Goal: Information Seeking & Learning: Check status

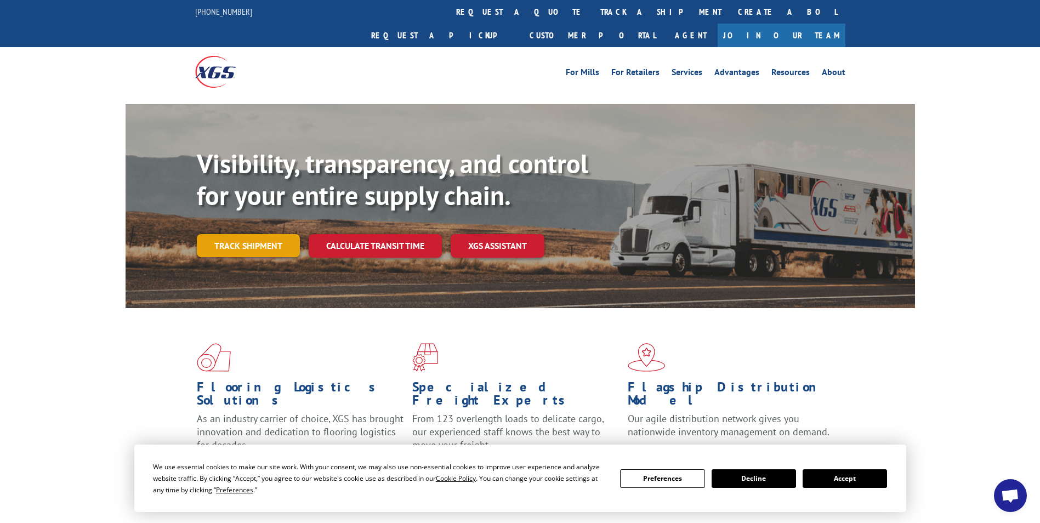
click at [257, 234] on link "Track shipment" at bounding box center [248, 245] width 103 height 23
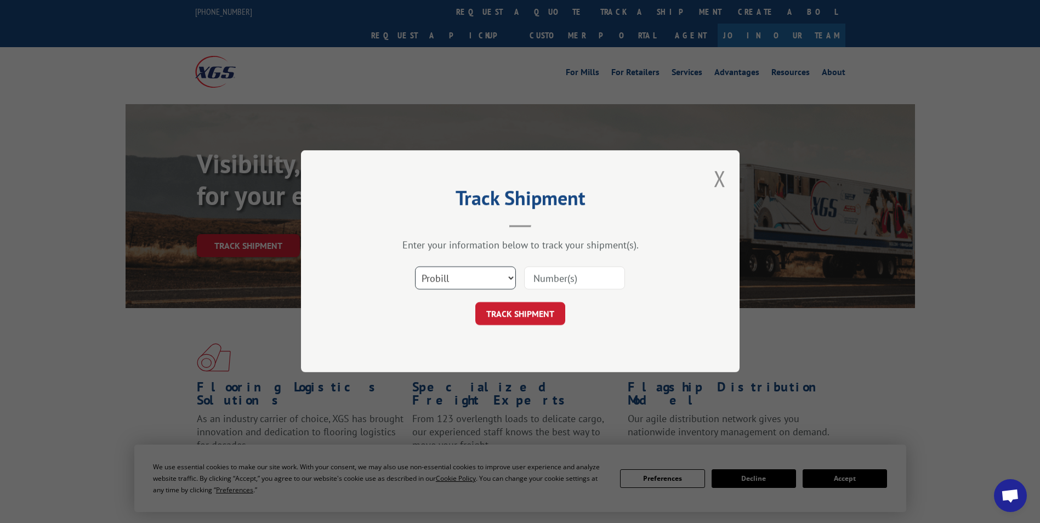
click at [498, 276] on select "Select category... Probill BOL PO" at bounding box center [465, 278] width 101 height 23
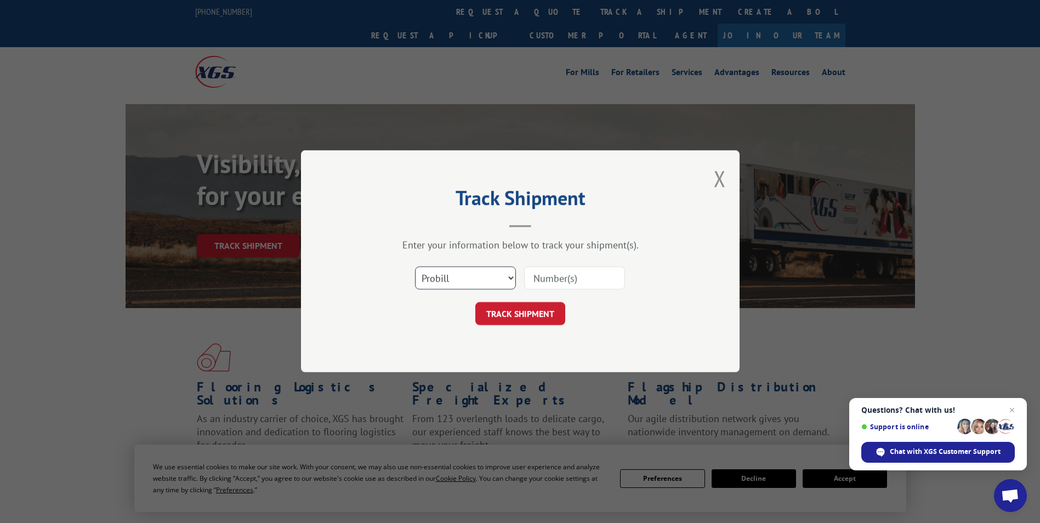
select select "bol"
click at [415, 267] on select "Select category... Probill BOL PO" at bounding box center [465, 278] width 101 height 23
paste input "2843967"
type input "2843967"
click at [513, 312] on button "TRACK SHIPMENT" at bounding box center [520, 314] width 90 height 23
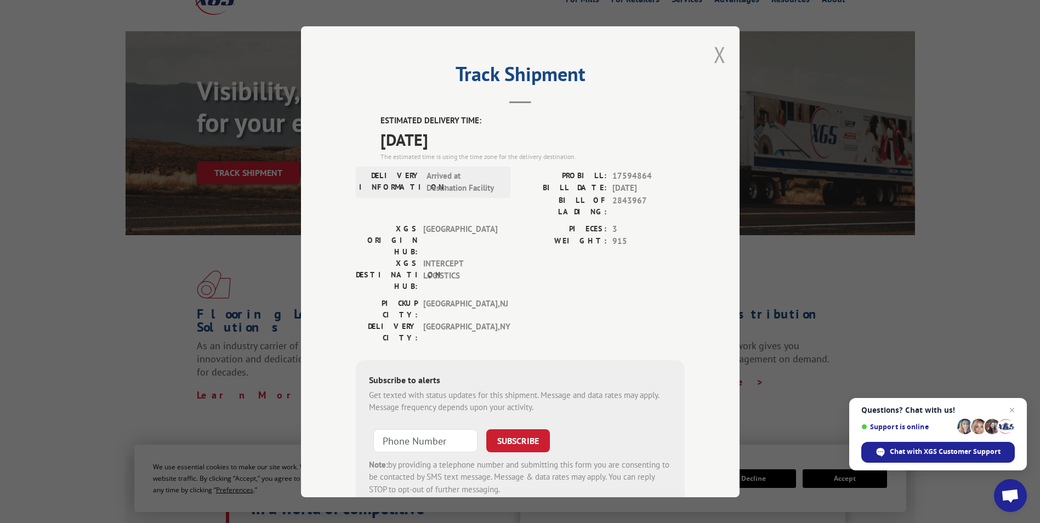
click at [716, 54] on button "Close modal" at bounding box center [720, 54] width 12 height 29
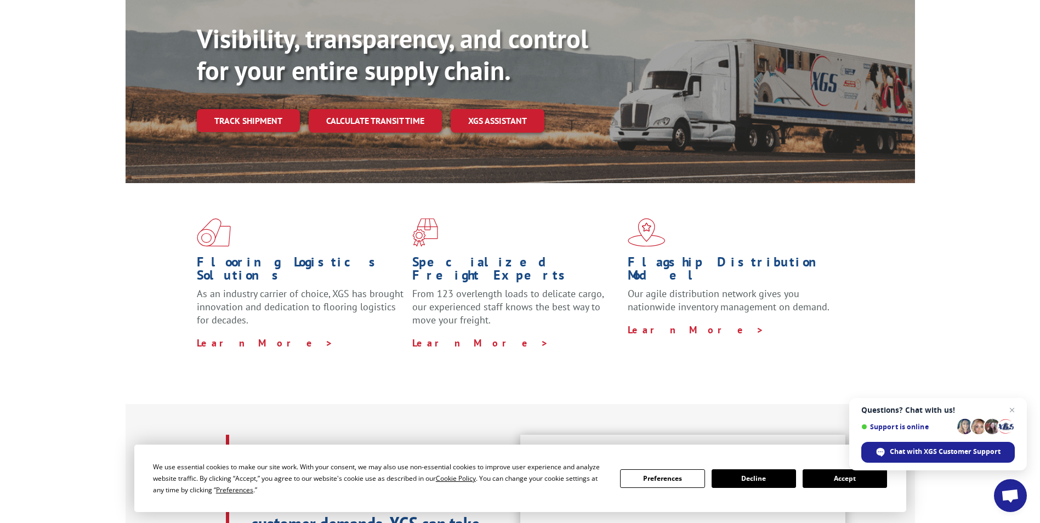
scroll to position [146, 0]
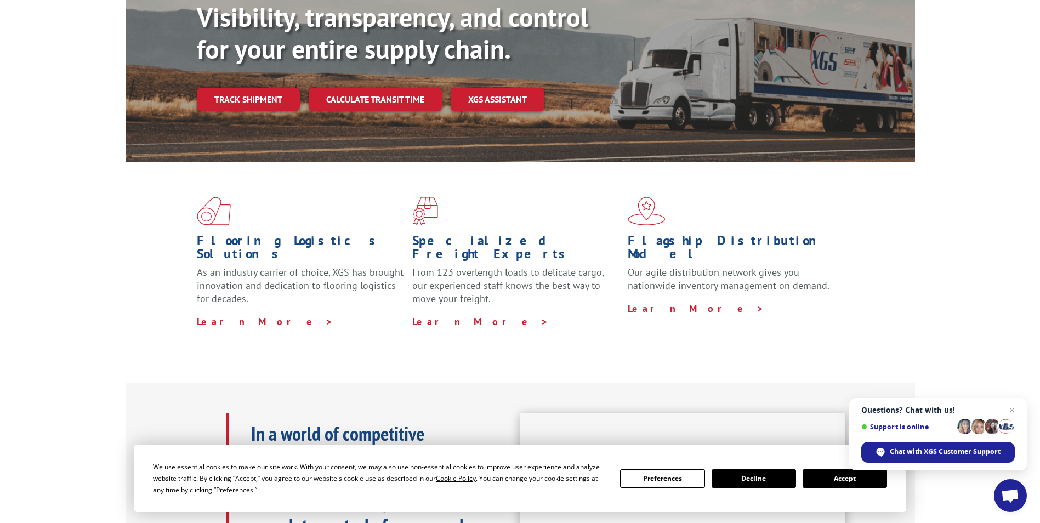
click at [845, 479] on button "Accept" at bounding box center [844, 478] width 84 height 19
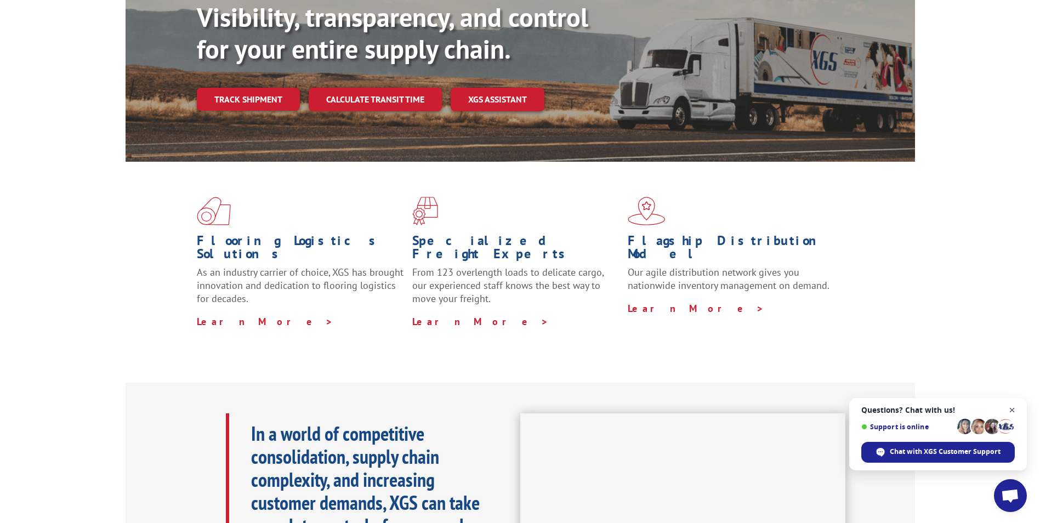
click at [1010, 408] on span "Close chat" at bounding box center [1012, 410] width 14 height 14
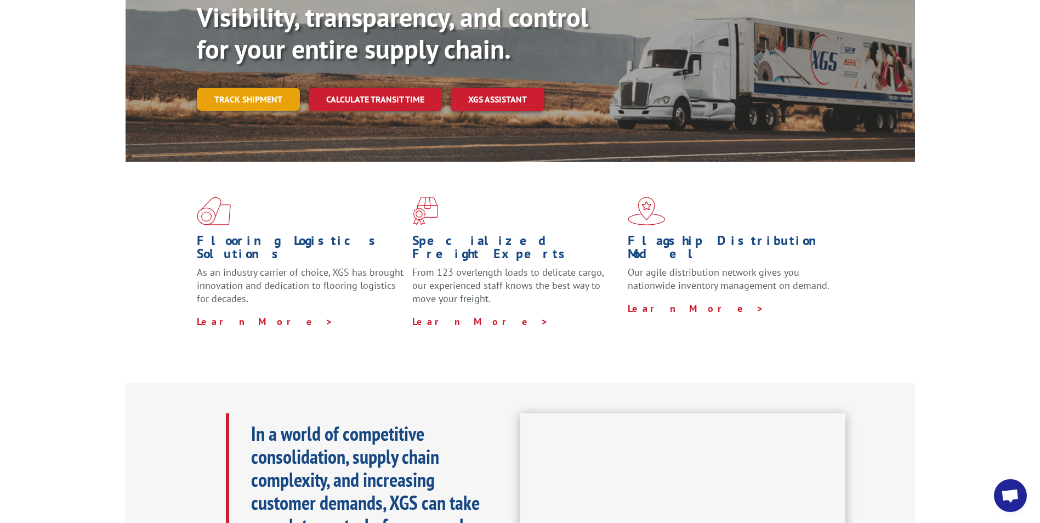
click at [245, 88] on link "Track shipment" at bounding box center [248, 99] width 103 height 23
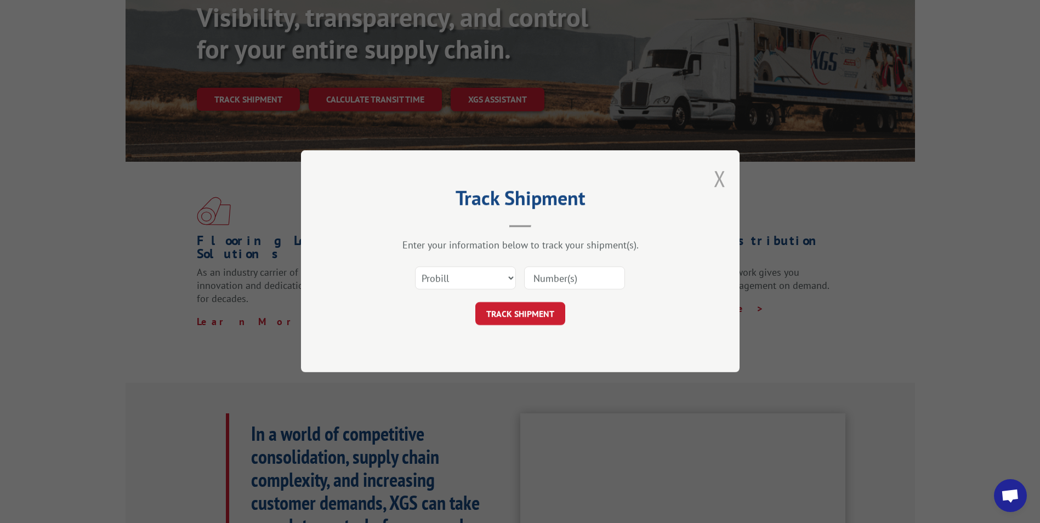
click at [721, 176] on button "Close modal" at bounding box center [720, 178] width 12 height 29
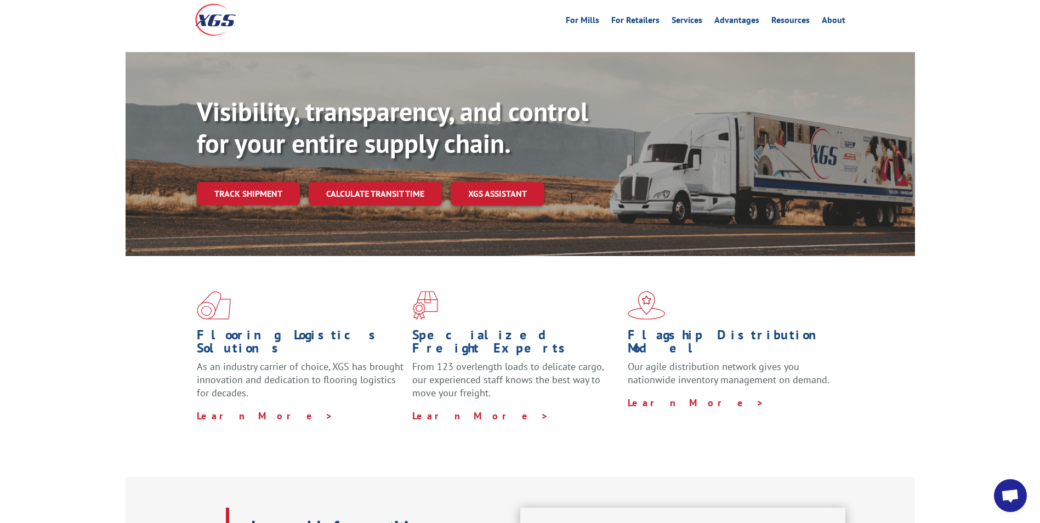
scroll to position [0, 0]
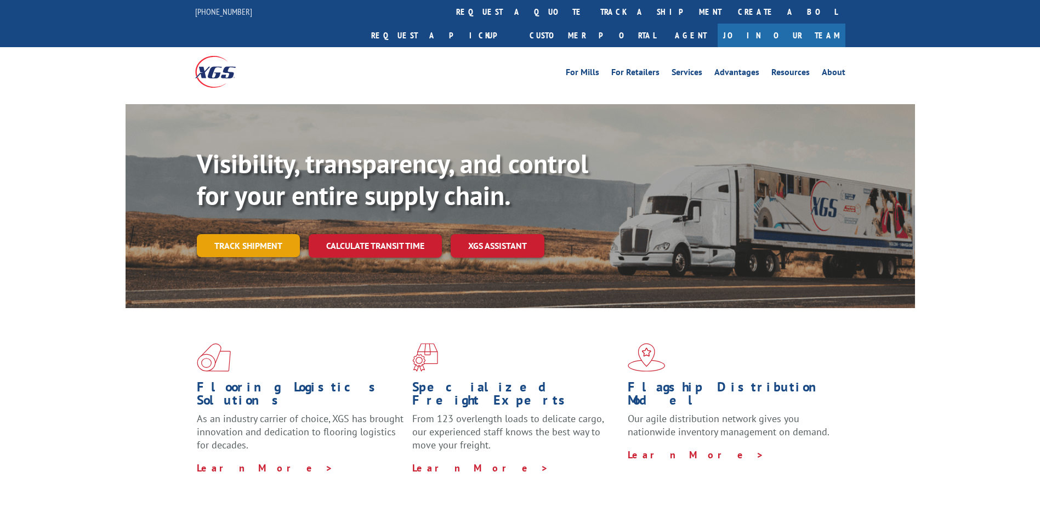
click at [244, 234] on link "Track shipment" at bounding box center [248, 245] width 103 height 23
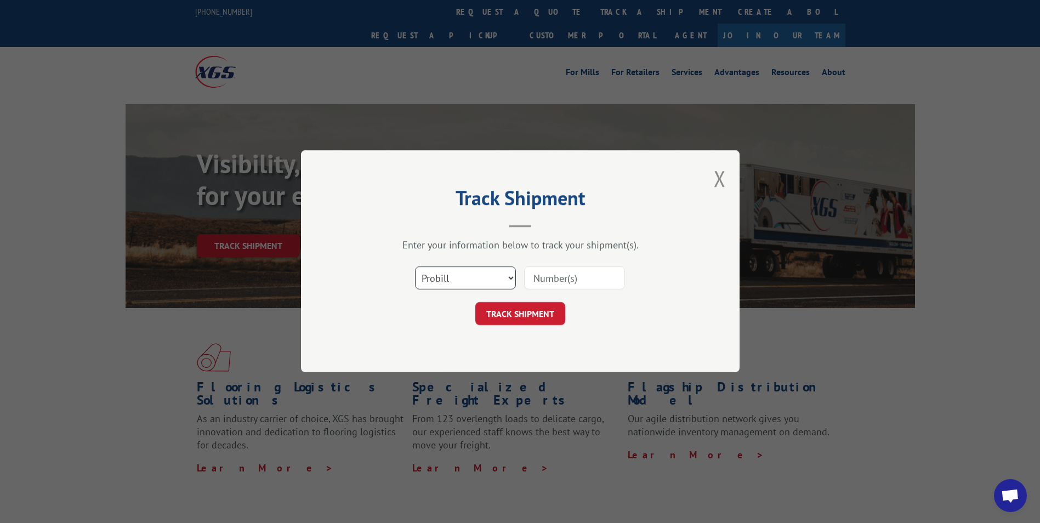
drag, startPoint x: 509, startPoint y: 278, endPoint x: 486, endPoint y: 284, distance: 23.1
click at [509, 278] on select "Select category... Probill BOL PO" at bounding box center [465, 278] width 101 height 23
select select "bol"
click at [415, 267] on select "Select category... Probill BOL PO" at bounding box center [465, 278] width 101 height 23
click at [555, 275] on input at bounding box center [574, 278] width 101 height 23
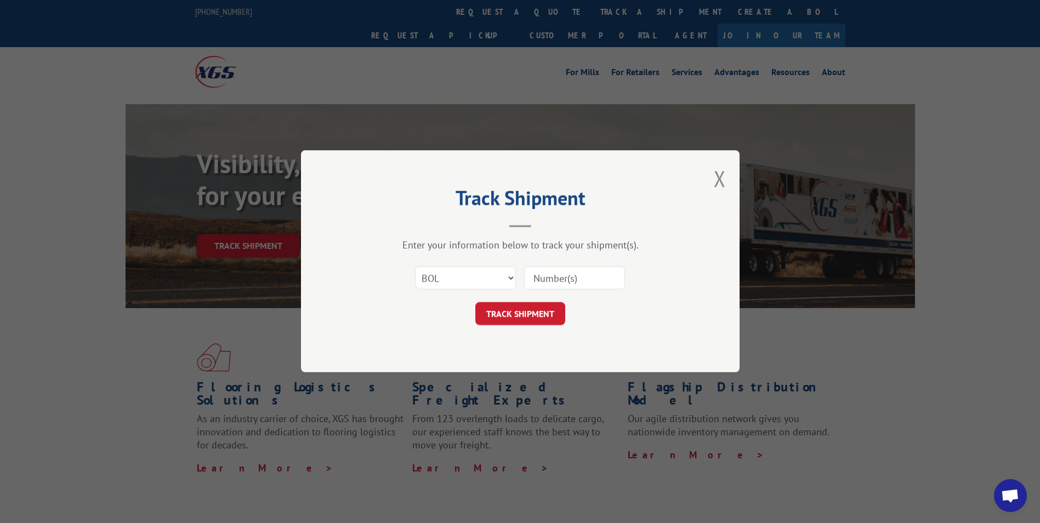
paste input "# 2843967"
drag, startPoint x: 542, startPoint y: 278, endPoint x: 508, endPoint y: 281, distance: 34.1
click at [508, 281] on div "Select category... Probill BOL PO # 2843967" at bounding box center [520, 278] width 329 height 36
type input "2843967"
click at [526, 315] on button "TRACK SHIPMENT" at bounding box center [520, 314] width 90 height 23
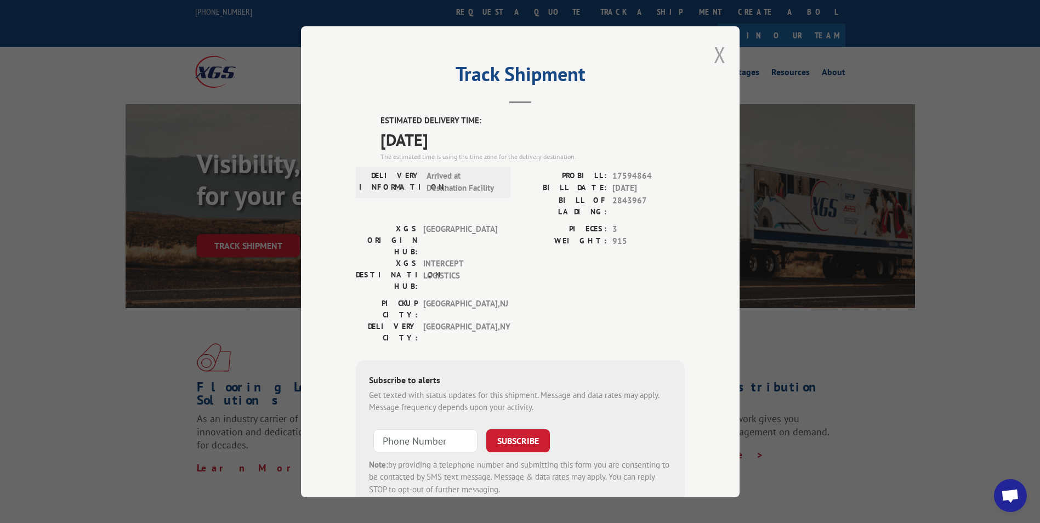
click at [715, 57] on button "Close modal" at bounding box center [720, 54] width 12 height 29
